Goal: Transaction & Acquisition: Purchase product/service

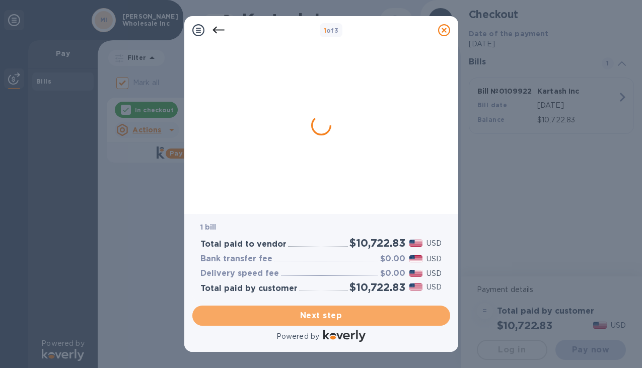
checkbox input "false"
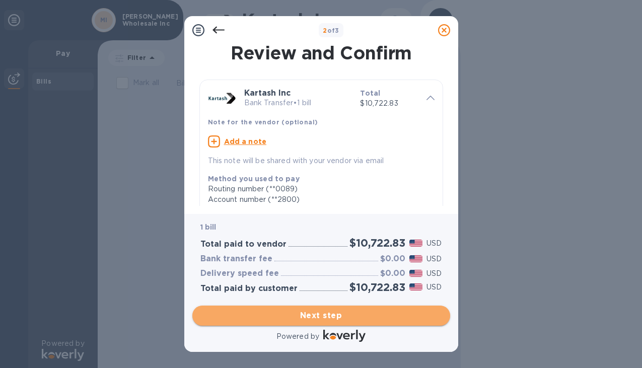
click at [321, 316] on span "Next step" at bounding box center [321, 315] width 242 height 12
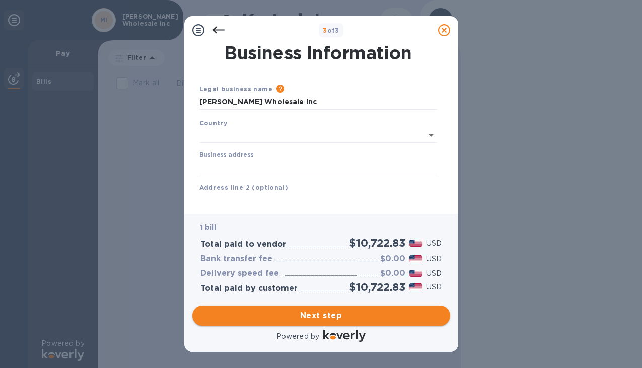
type input "[GEOGRAPHIC_DATA]"
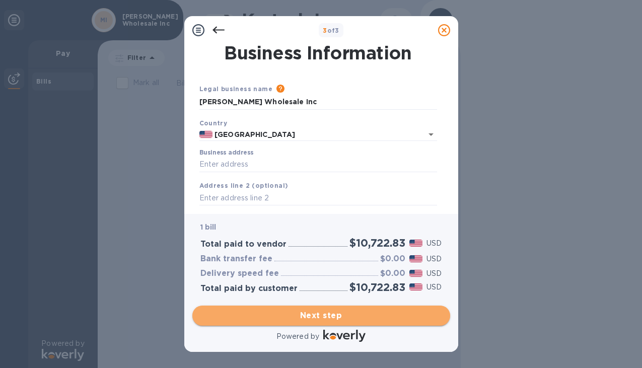
click at [320, 315] on span "Next step" at bounding box center [321, 315] width 242 height 12
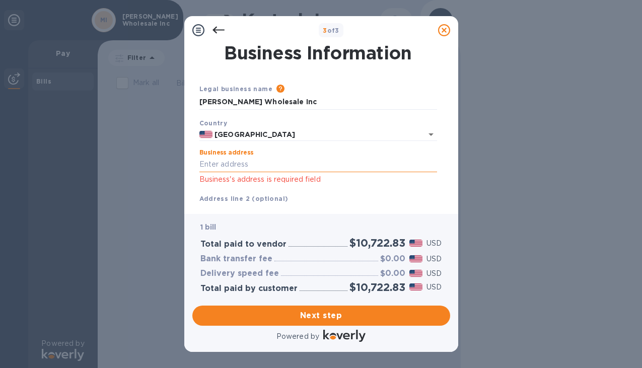
click at [221, 161] on input "Business address" at bounding box center [318, 164] width 238 height 15
type input "[STREET_ADDRESS]"
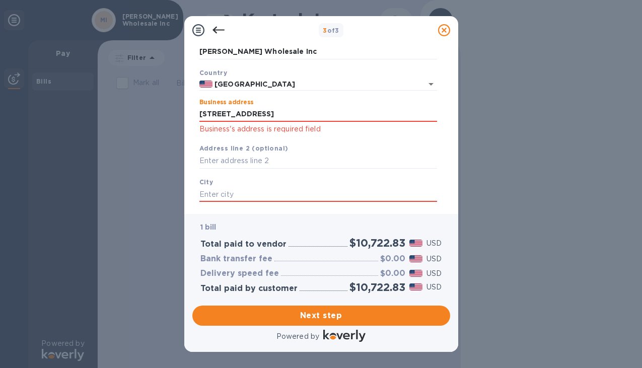
click at [232, 183] on div "[GEOGRAPHIC_DATA] is required field" at bounding box center [318, 196] width 246 height 47
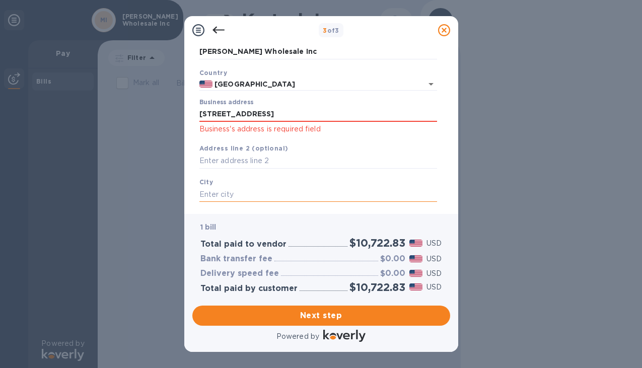
click at [231, 188] on input "text" at bounding box center [318, 194] width 238 height 15
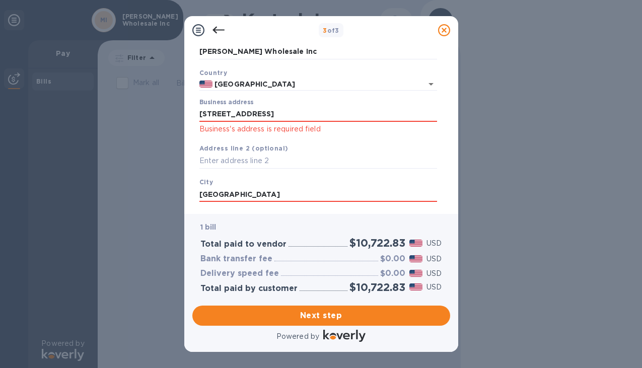
type input "[GEOGRAPHIC_DATA]"
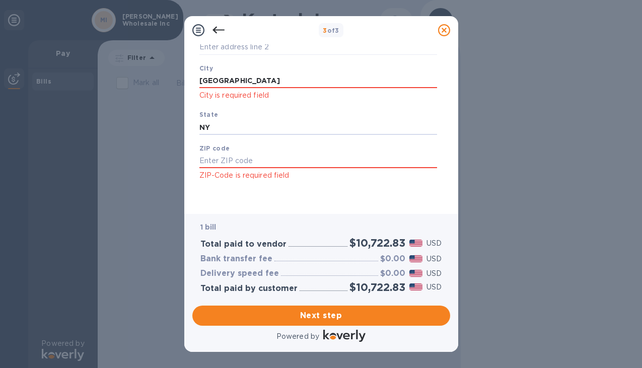
type input "NY"
type input "11220"
click at [303, 323] on button "Next step" at bounding box center [321, 315] width 258 height 20
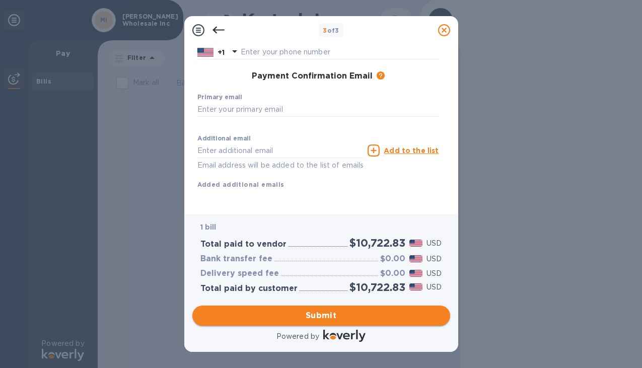
scroll to position [156, 0]
click at [232, 102] on input "text" at bounding box center [318, 109] width 242 height 15
type input "[PERSON_NAME][EMAIL_ADDRESS][DOMAIN_NAME]"
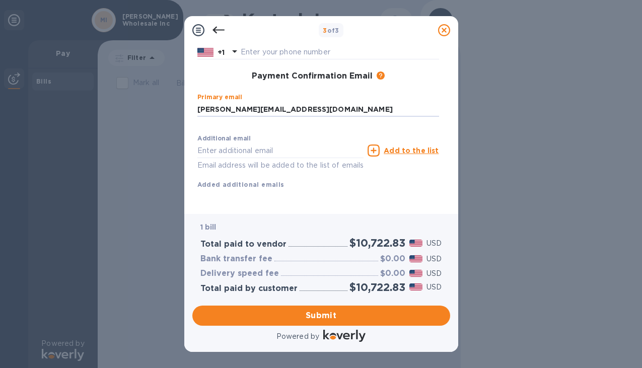
type input "[PERSON_NAME]"
type input "Novikova"
type input "7184928492"
type input "[PERSON_NAME][EMAIL_ADDRESS][DOMAIN_NAME]"
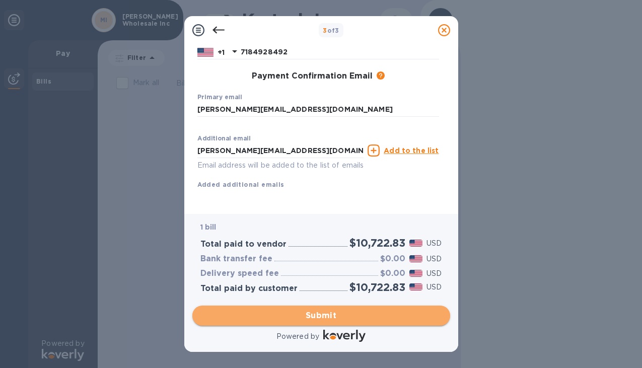
click at [346, 315] on span "Submit" at bounding box center [321, 315] width 242 height 12
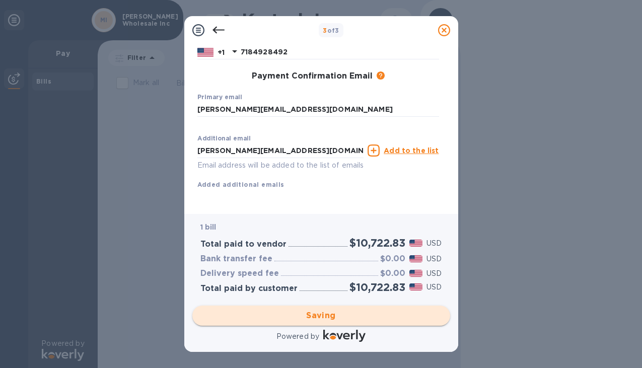
scroll to position [0, 0]
